Goal: Communication & Community: Answer question/provide support

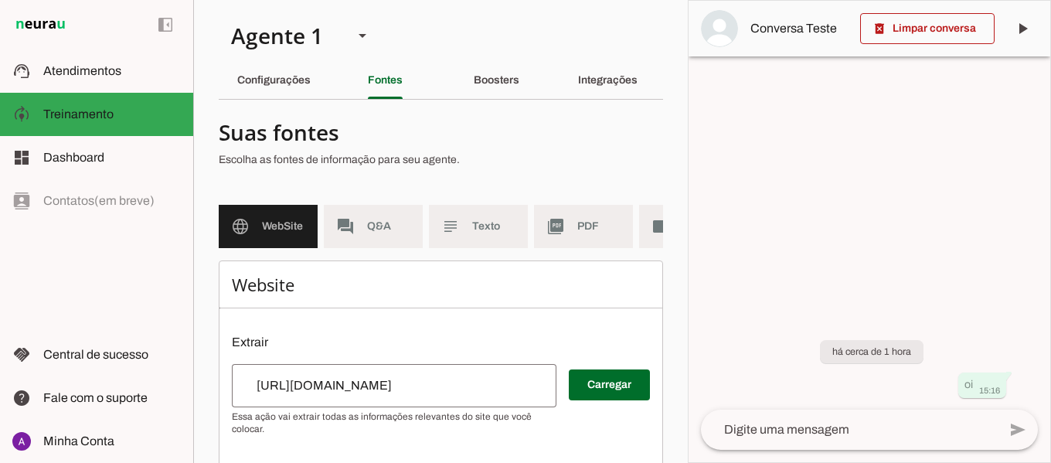
scroll to position [208, 0]
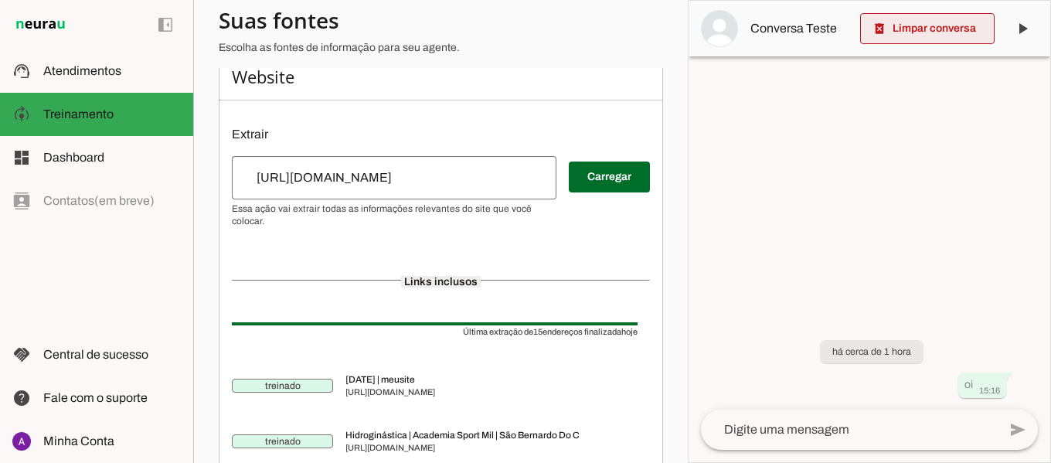
click at [925, 31] on span at bounding box center [927, 28] width 134 height 37
click at [986, 391] on span "15:16" at bounding box center [989, 389] width 21 height 9
click at [985, 393] on span "15:16" at bounding box center [989, 389] width 21 height 9
click at [984, 392] on span "15:16" at bounding box center [989, 389] width 21 height 9
click at [984, 393] on span "15:16" at bounding box center [989, 389] width 21 height 9
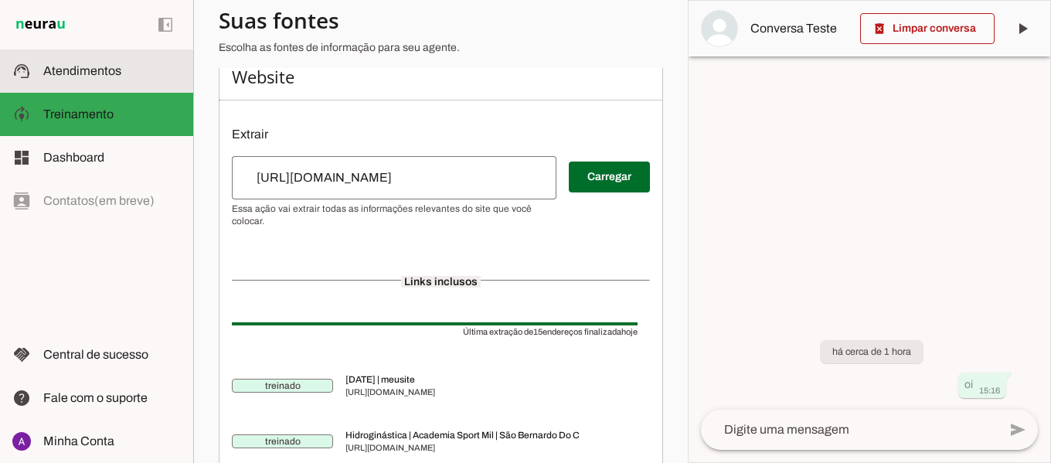
click at [76, 77] on slot at bounding box center [112, 71] width 138 height 19
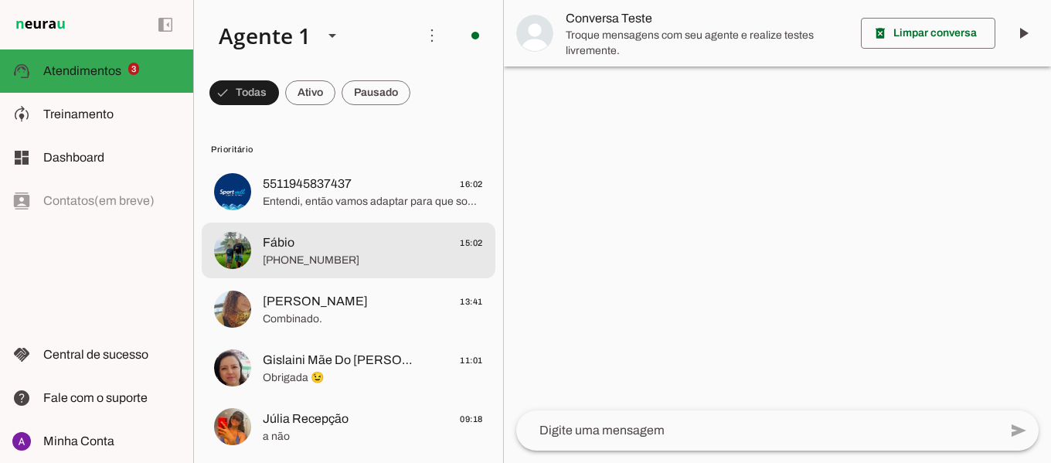
click at [277, 249] on span "Fábio" at bounding box center [279, 242] width 32 height 19
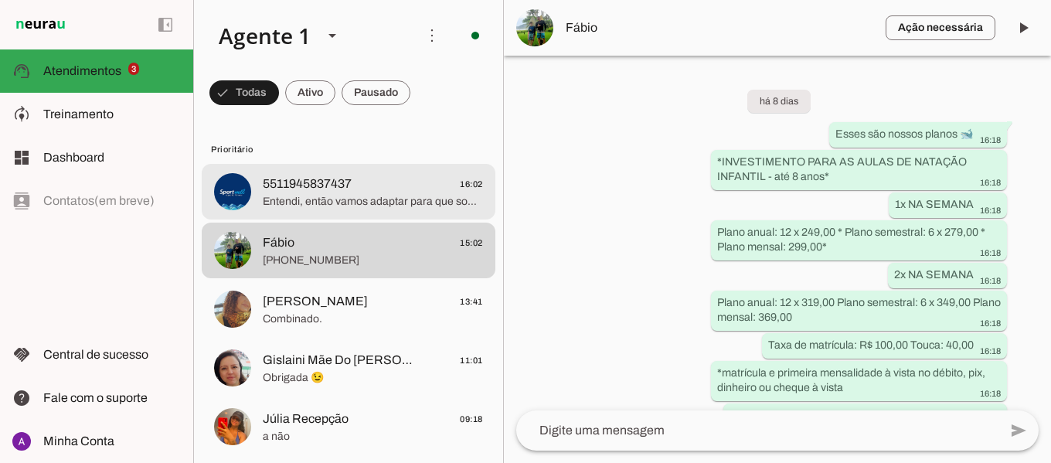
click at [334, 191] on span "5511945837437" at bounding box center [307, 184] width 89 height 19
